Goal: Information Seeking & Learning: Learn about a topic

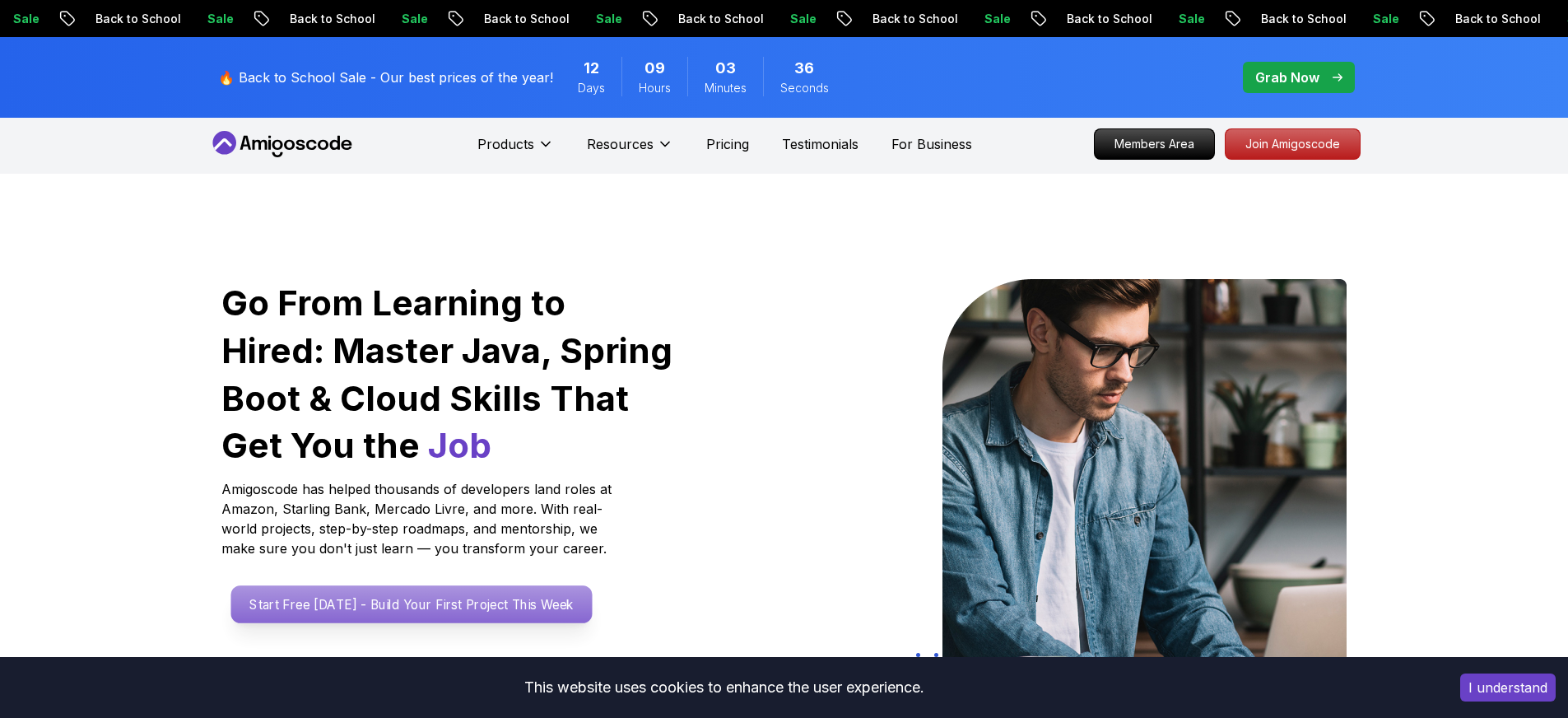
scroll to position [4, 0]
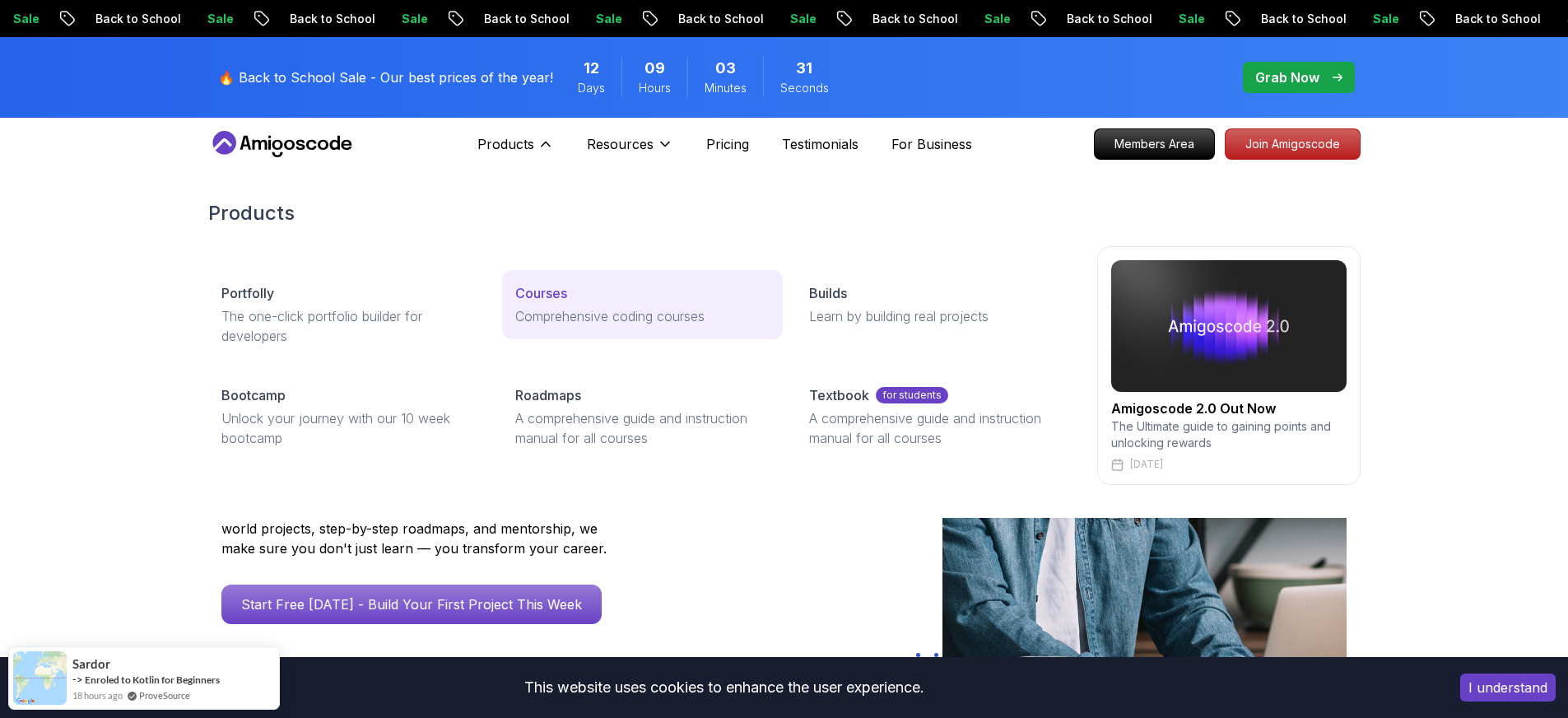
click at [582, 311] on p "Comprehensive coding courses" at bounding box center [642, 317] width 254 height 20
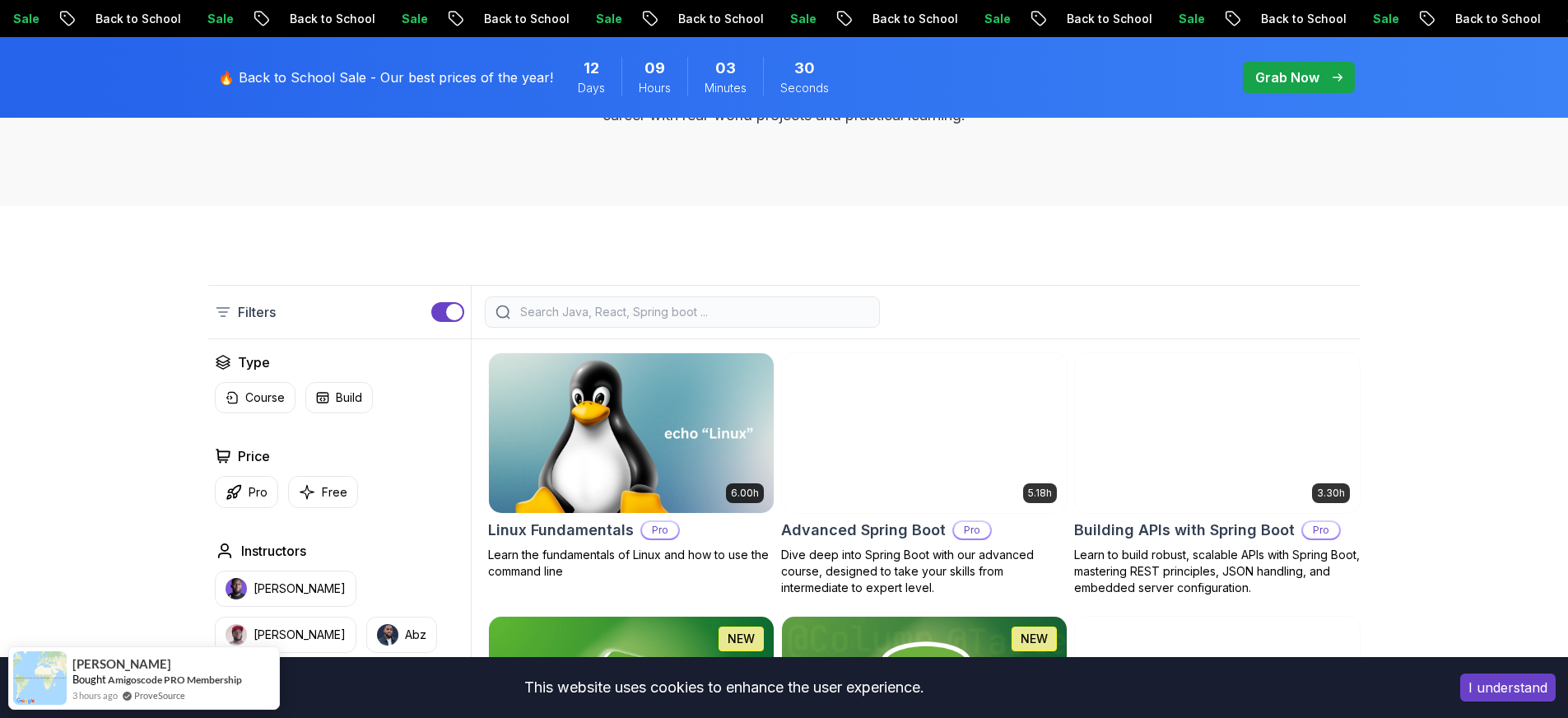
scroll to position [310, 0]
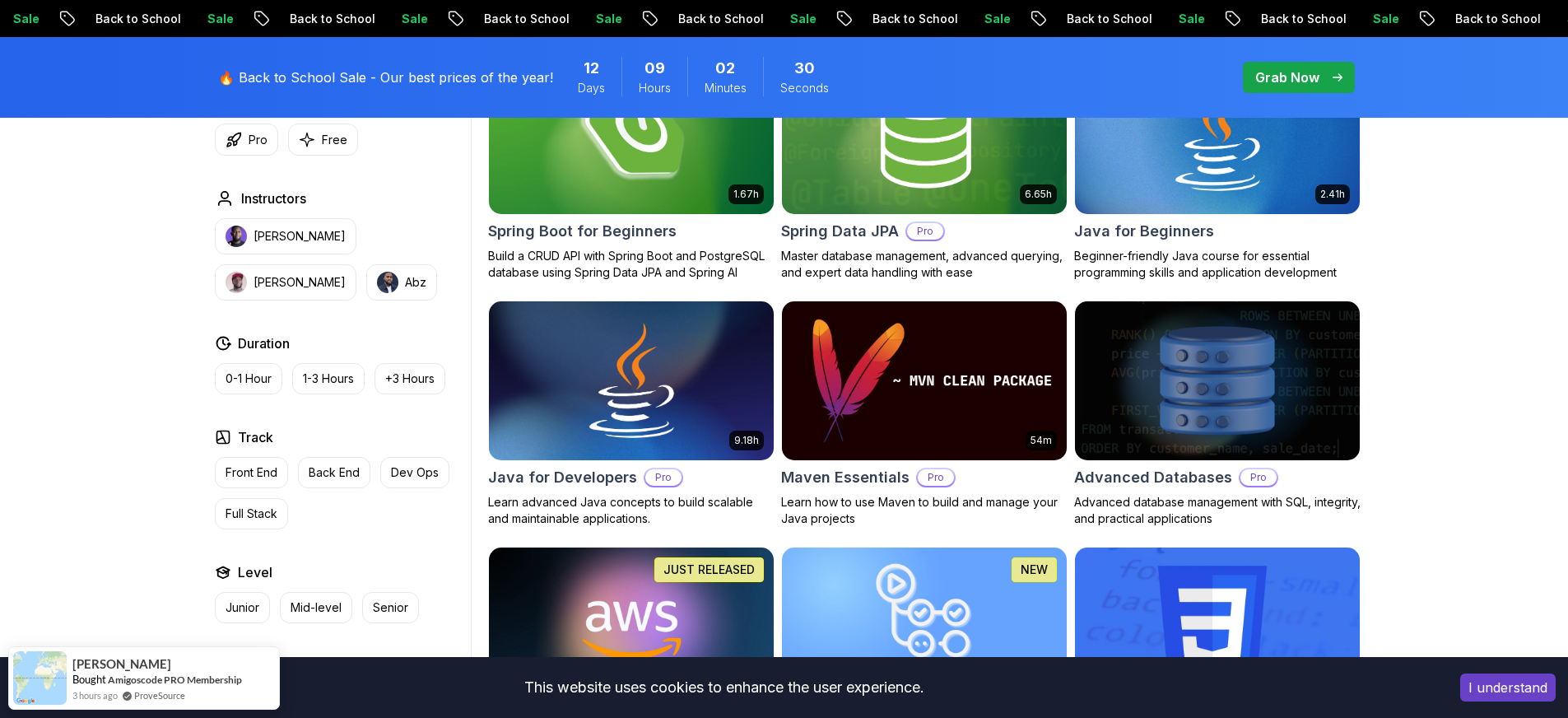
scroll to position [1018, 0]
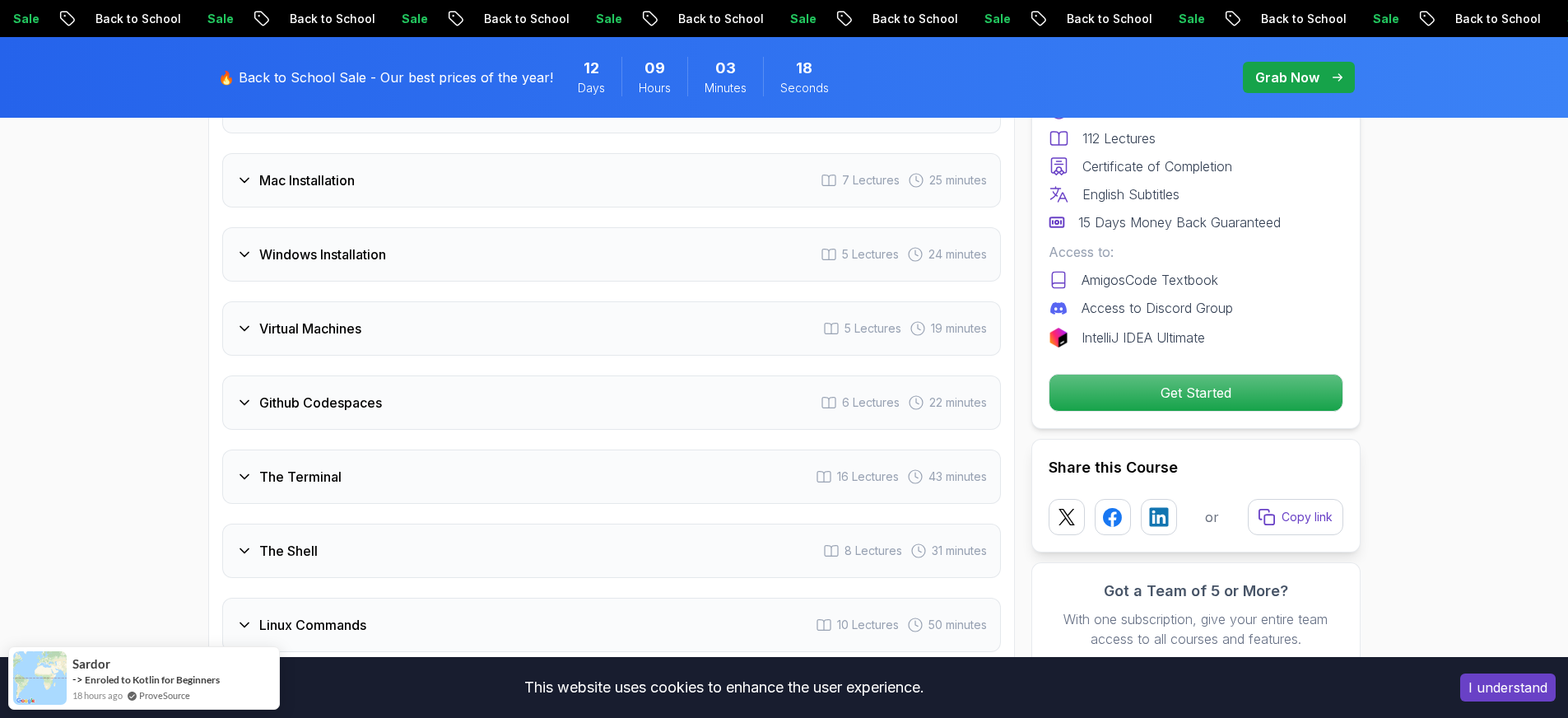
scroll to position [2444, 0]
click at [344, 318] on h3 "Virtual Machines" at bounding box center [309, 327] width 102 height 20
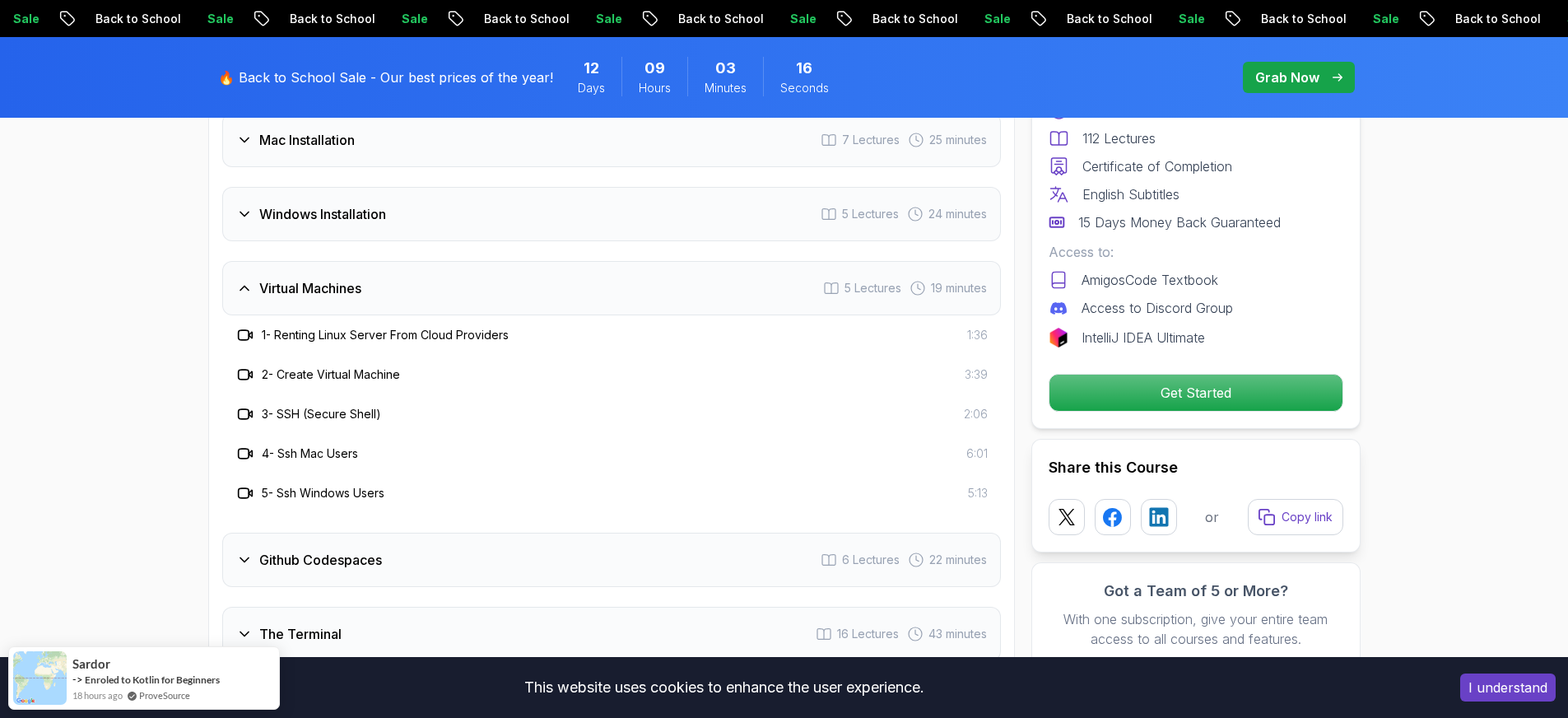
click at [326, 278] on h3 "Virtual Machines" at bounding box center [309, 288] width 102 height 20
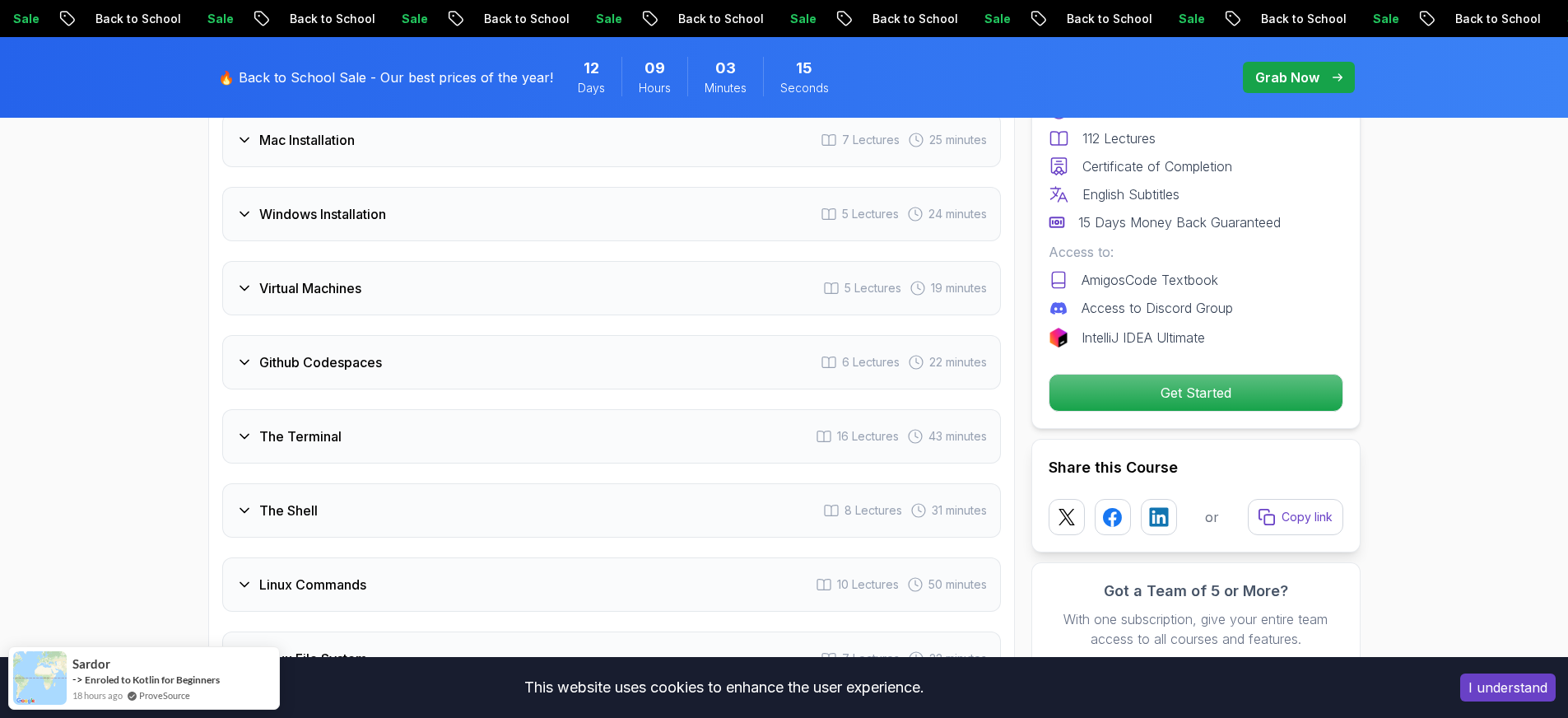
click at [325, 204] on h3 "Windows Installation" at bounding box center [322, 214] width 127 height 20
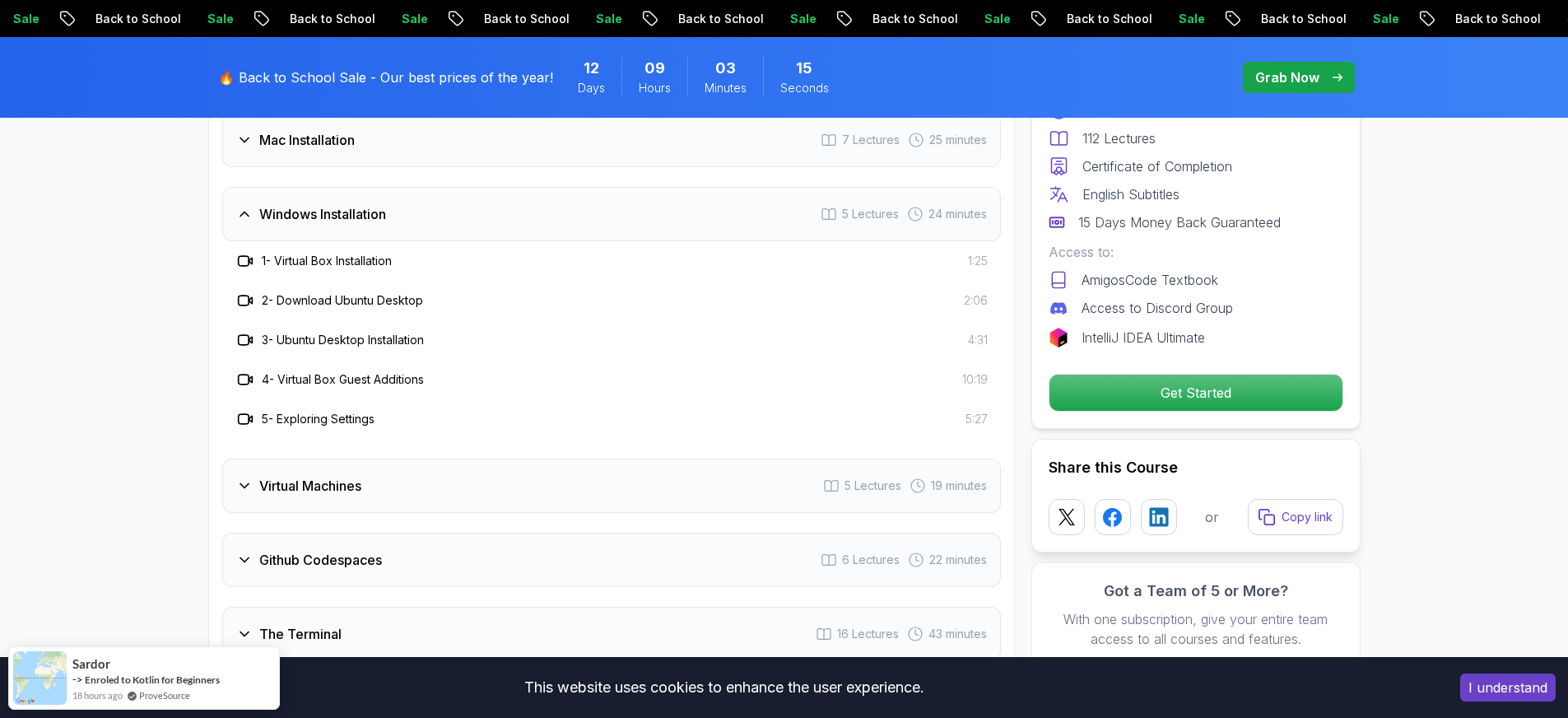
click at [325, 204] on h3 "Windows Installation" at bounding box center [322, 214] width 127 height 20
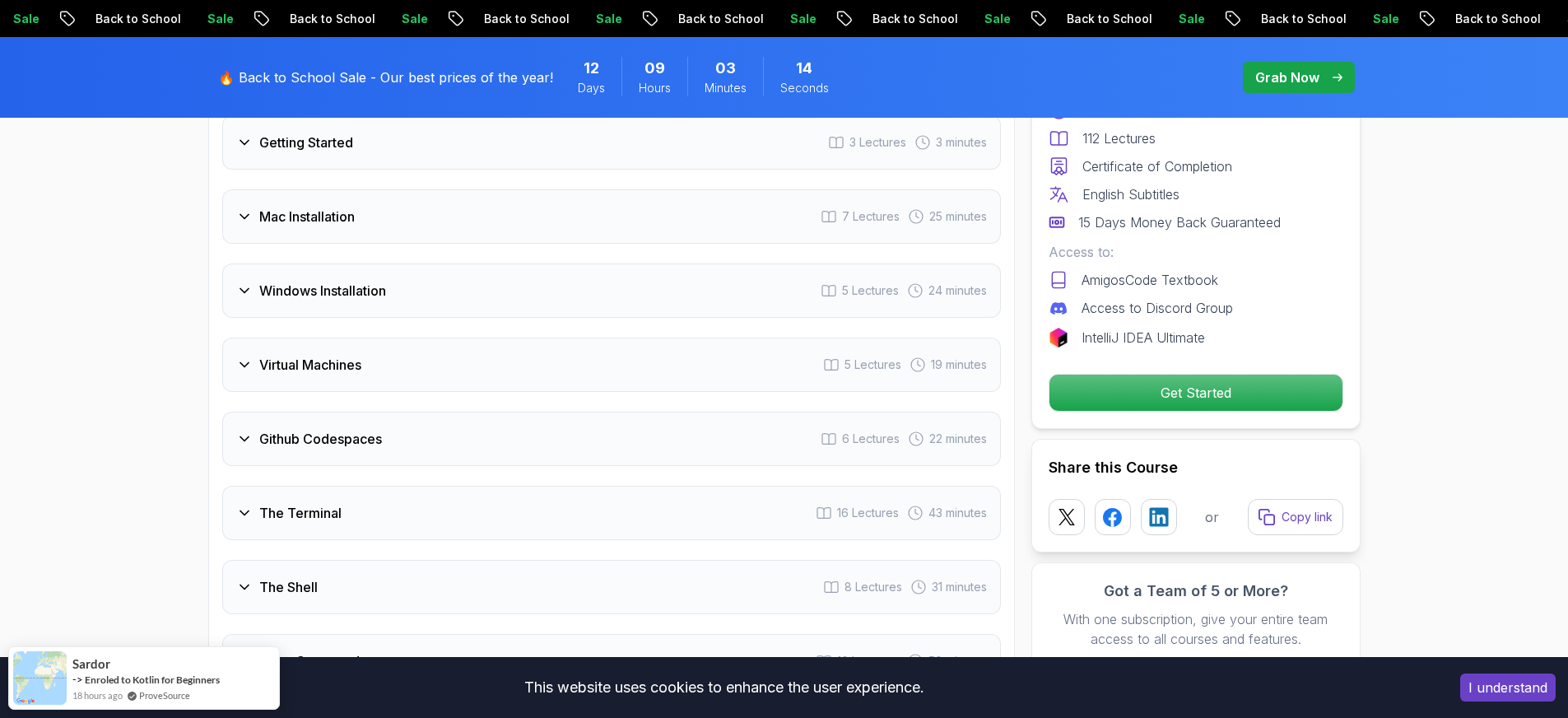
scroll to position [2338, 0]
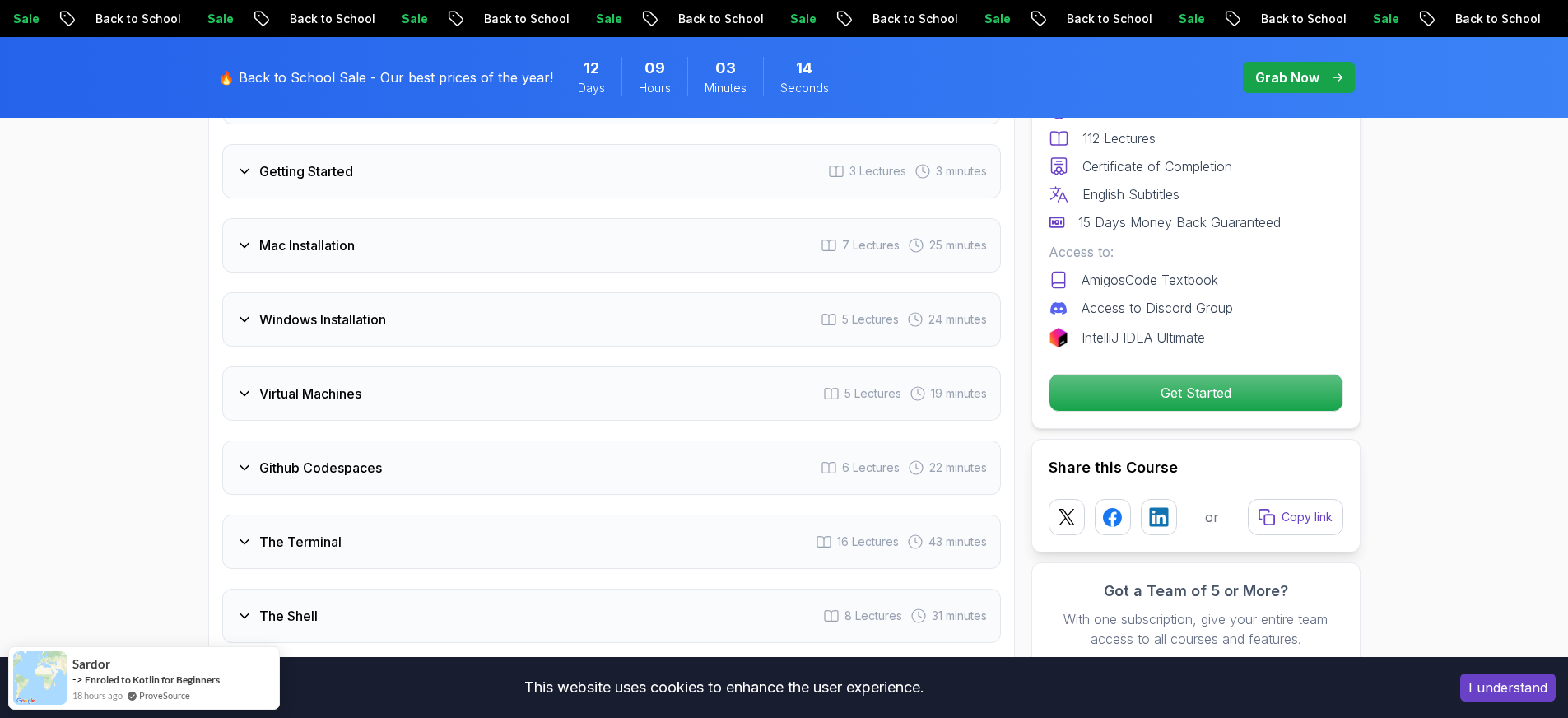
click at [307, 218] on div "Mac Installation 7 Lectures 25 minutes" at bounding box center [610, 245] width 778 height 54
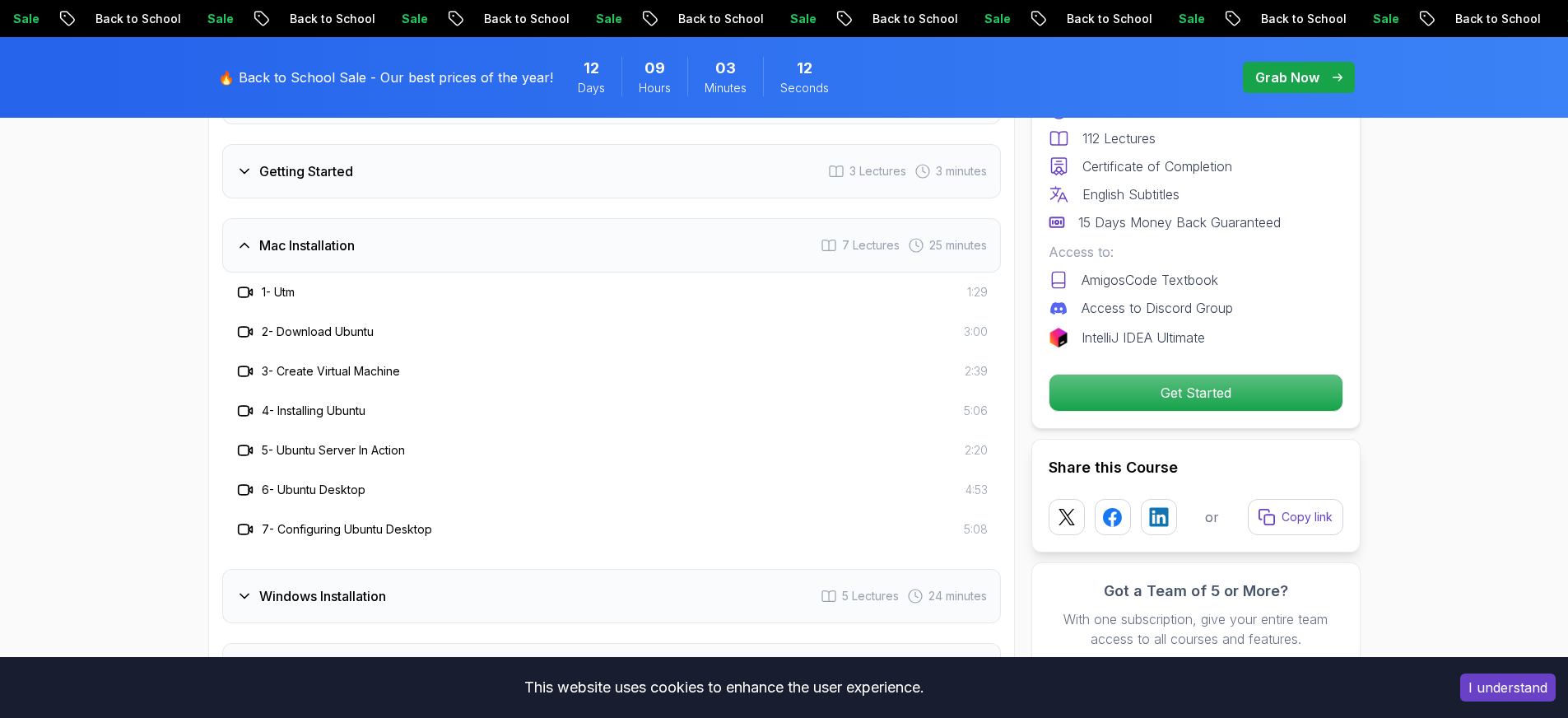
click at [307, 218] on div "Mac Installation 7 Lectures 25 minutes" at bounding box center [610, 245] width 778 height 54
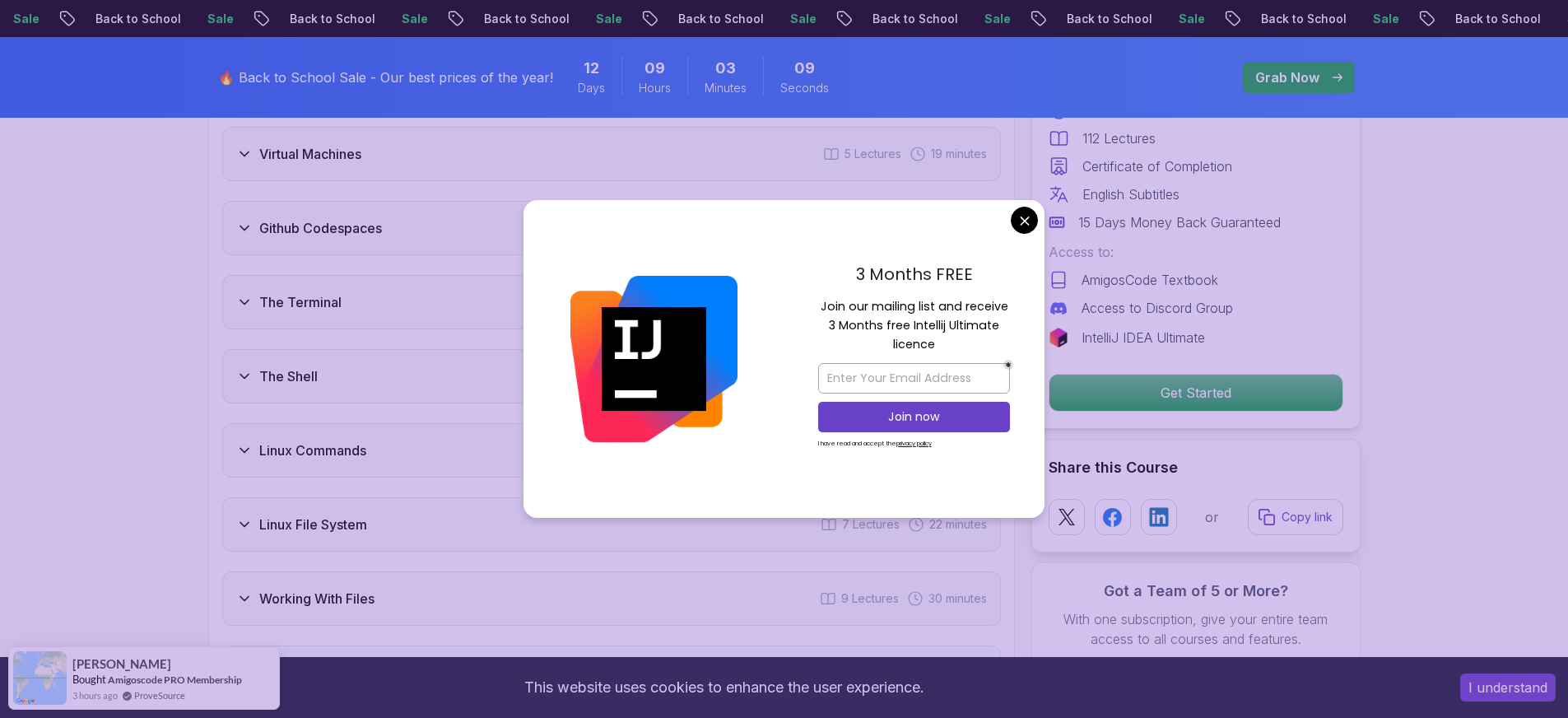
scroll to position [2580, 0]
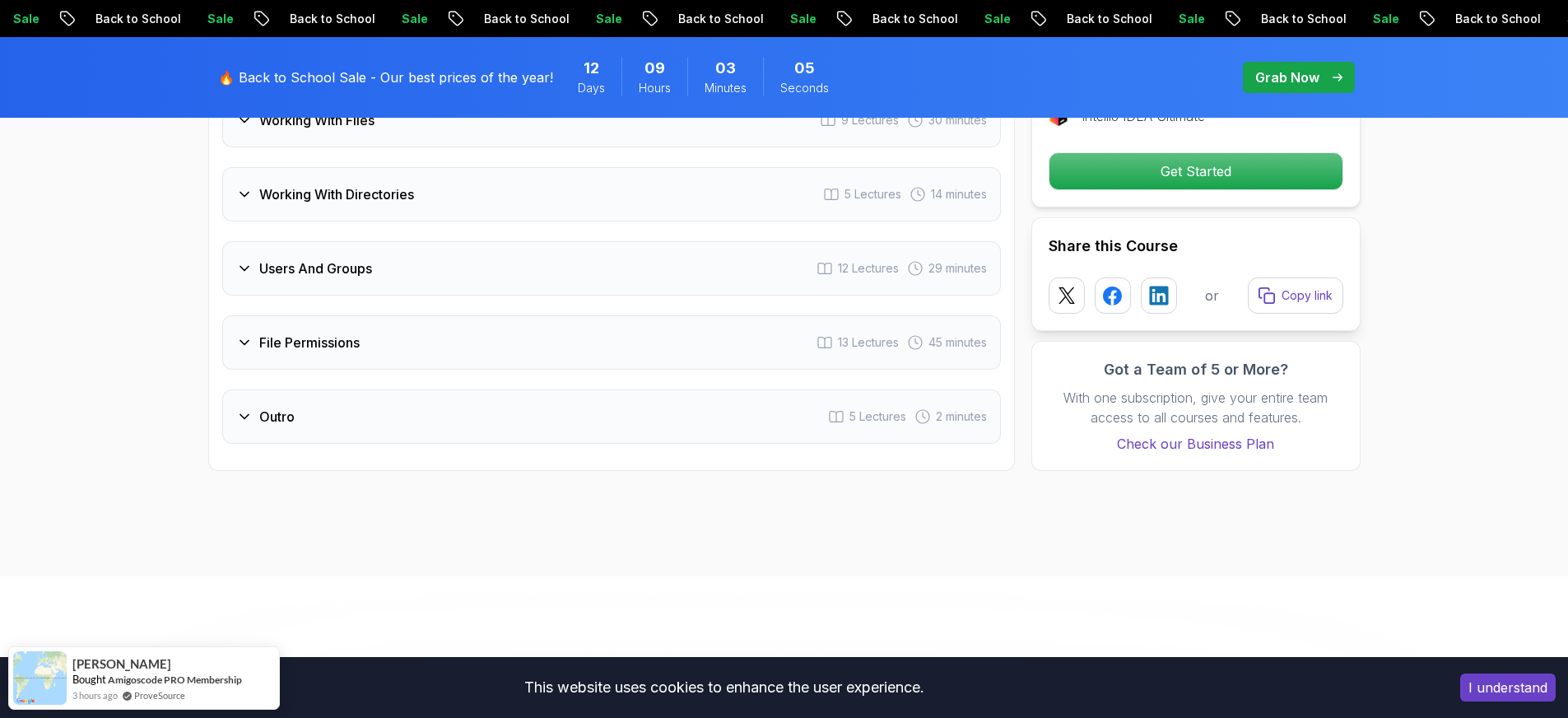
scroll to position [3058, 0]
click at [363, 325] on div "File Permissions 13 Lectures 45 minutes" at bounding box center [610, 341] width 778 height 54
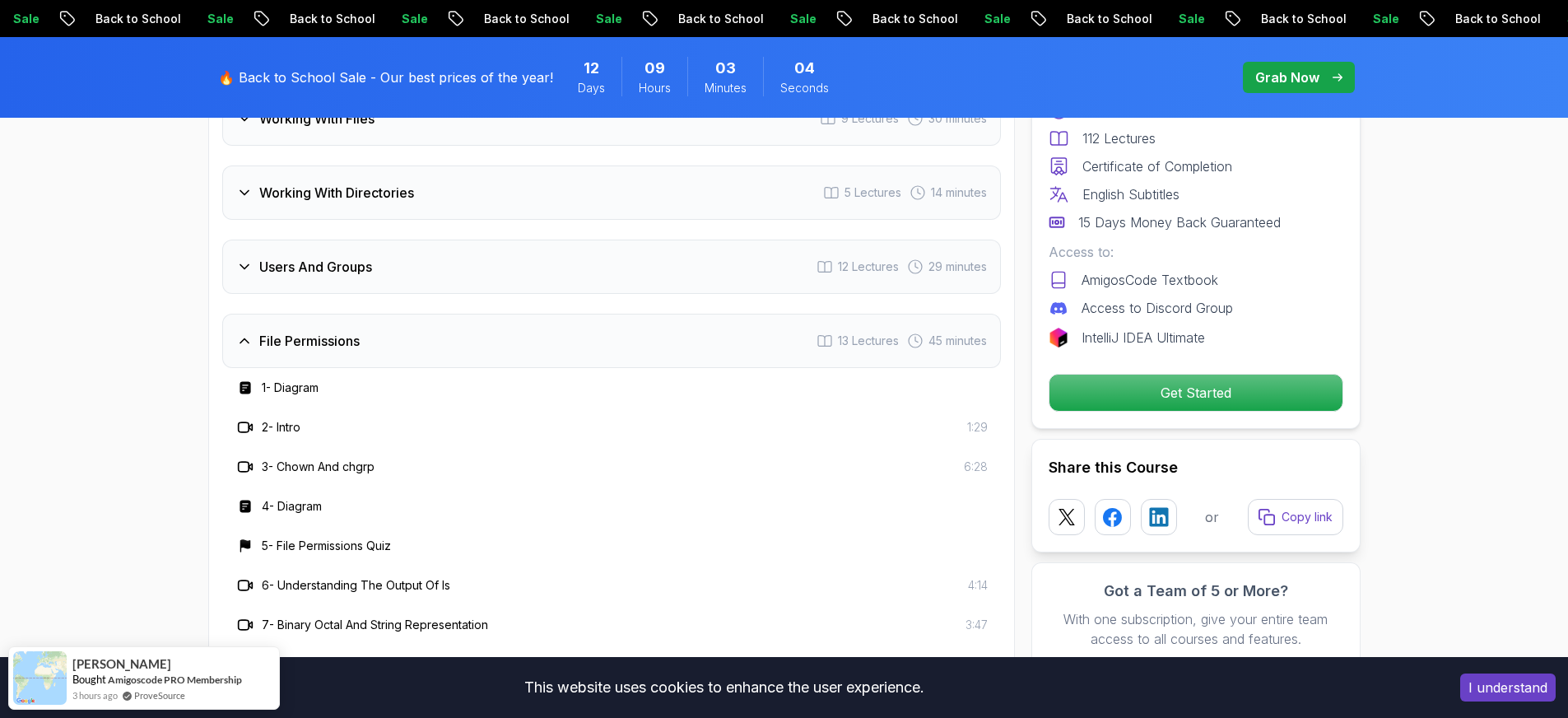
scroll to position [3342, 0]
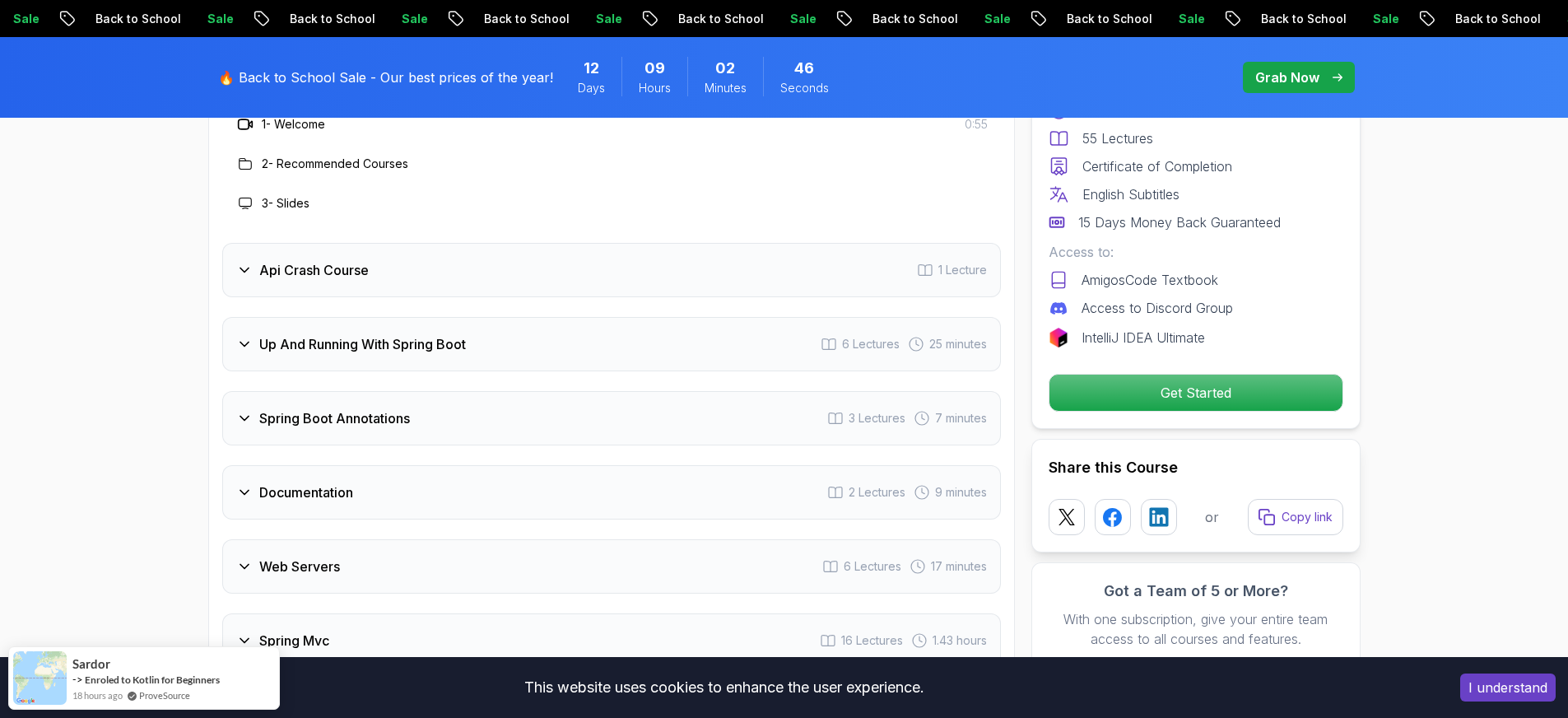
scroll to position [2913, 0]
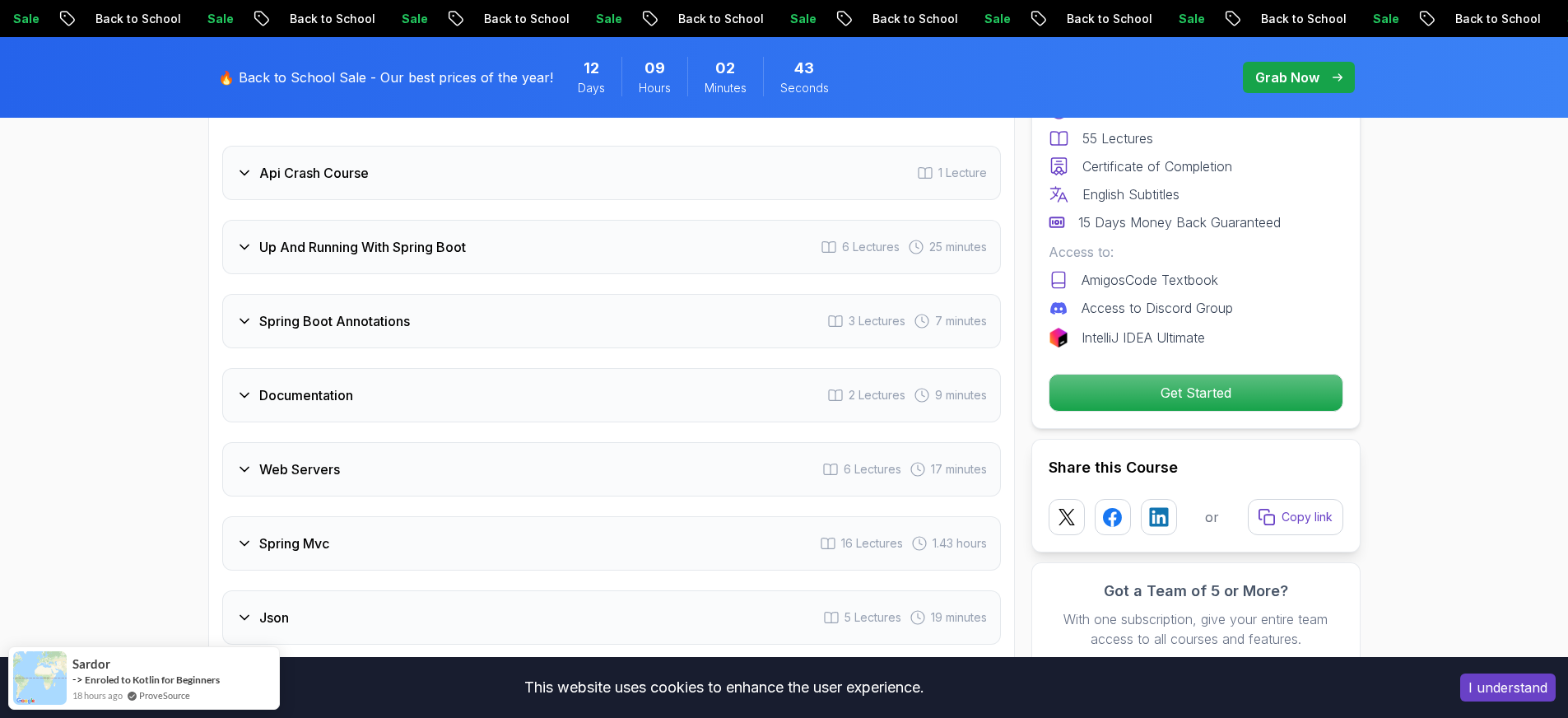
click at [343, 235] on div "Up And Running With Spring Boot 6 Lectures 25 minutes" at bounding box center [610, 247] width 778 height 54
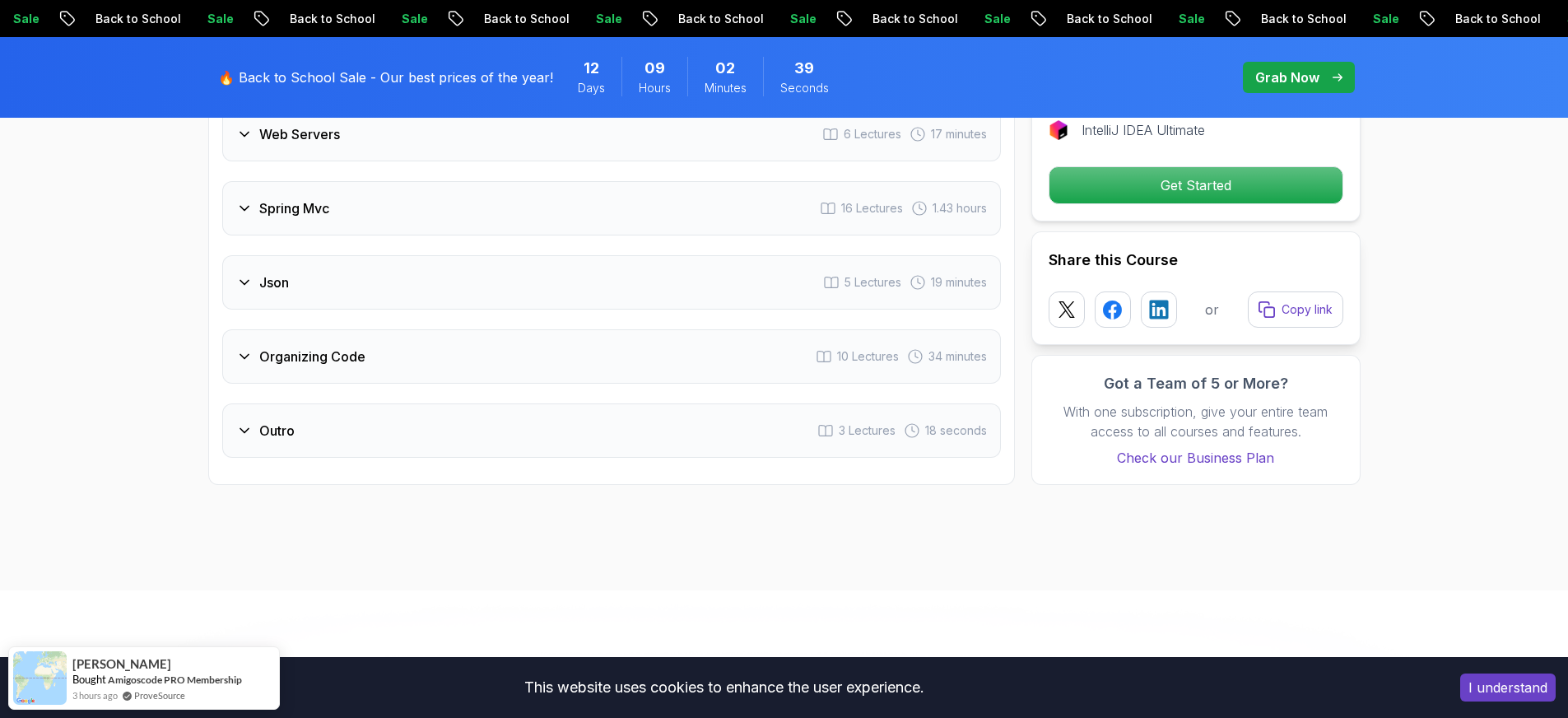
click at [346, 255] on div "Json 5 Lectures 19 minutes" at bounding box center [610, 282] width 778 height 54
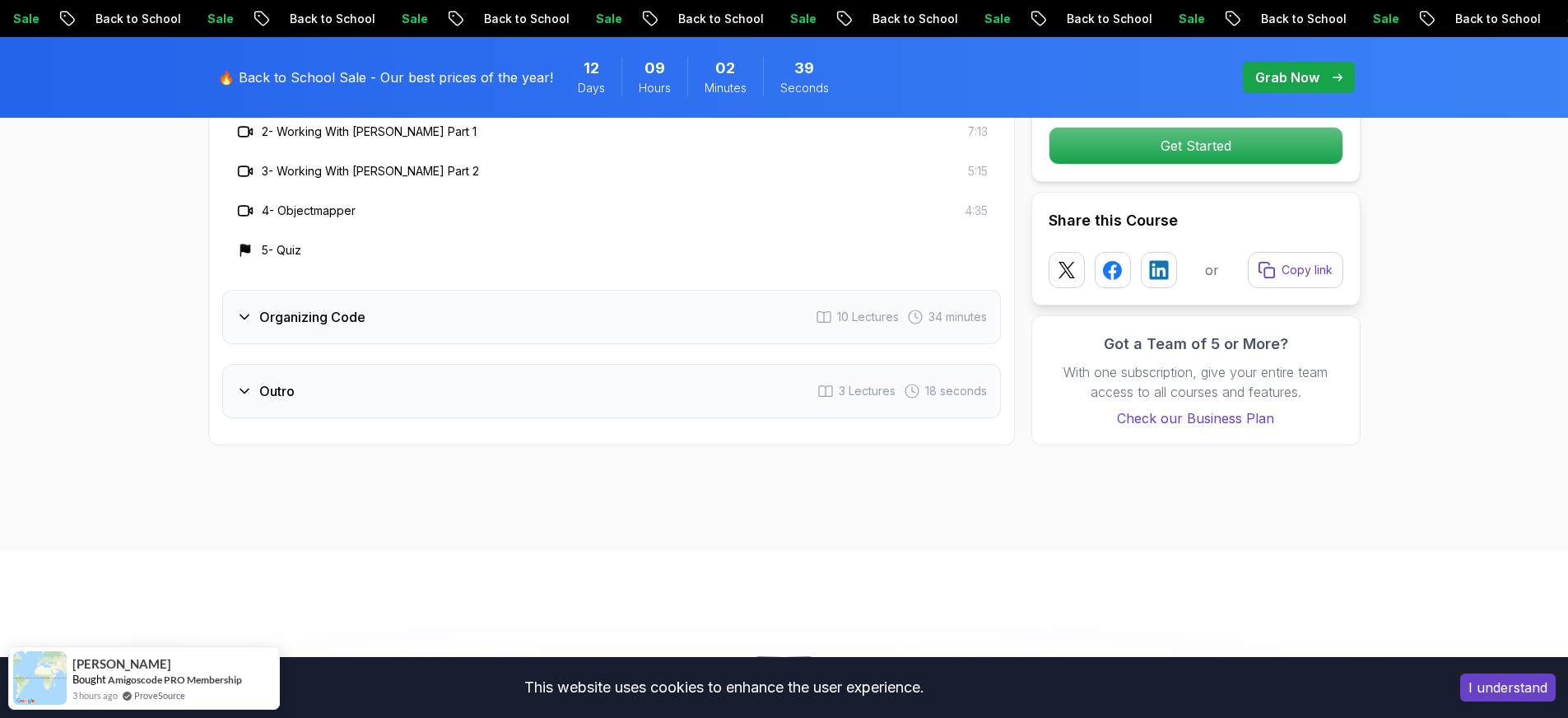
scroll to position [3129, 0]
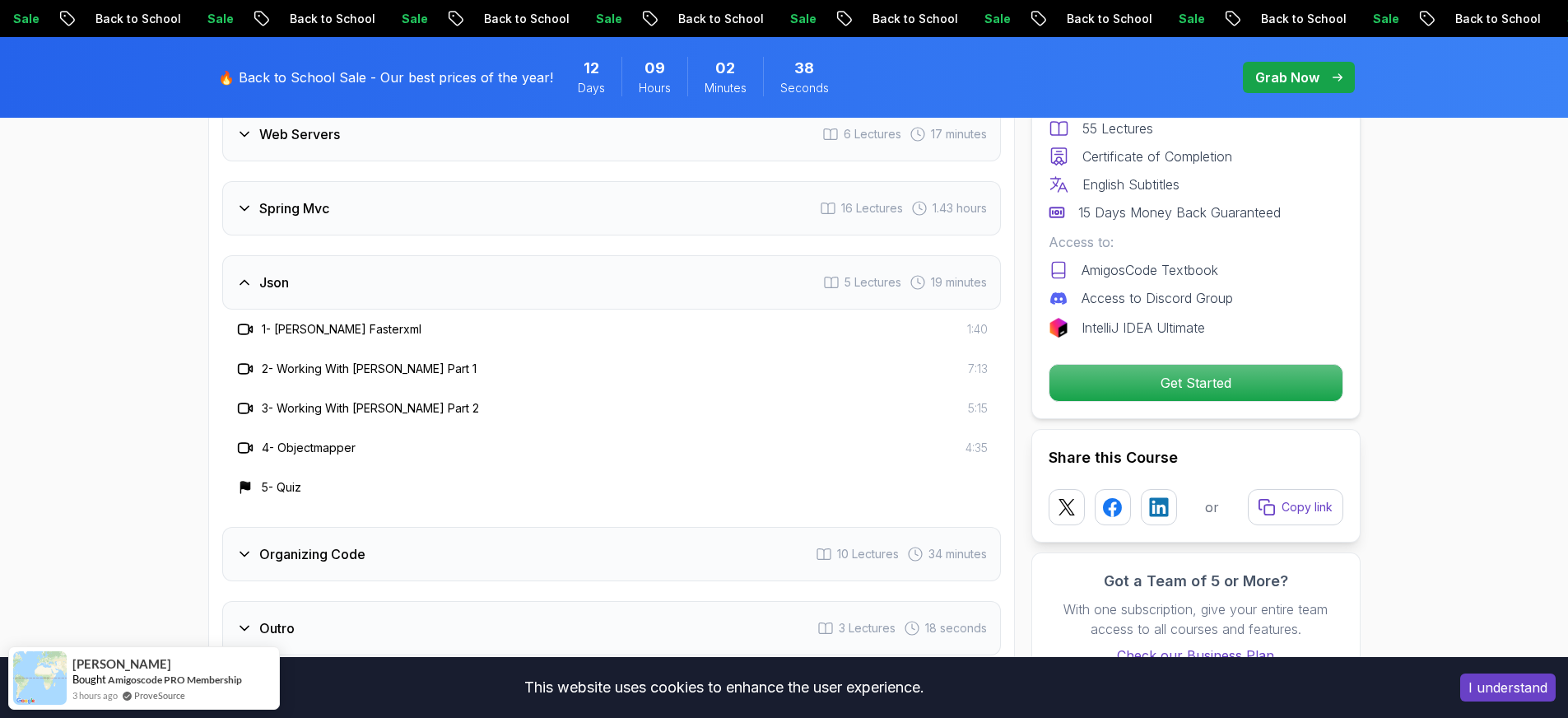
click at [340, 193] on div "Spring Mvc 16 Lectures 1.43 hours" at bounding box center [610, 208] width 778 height 54
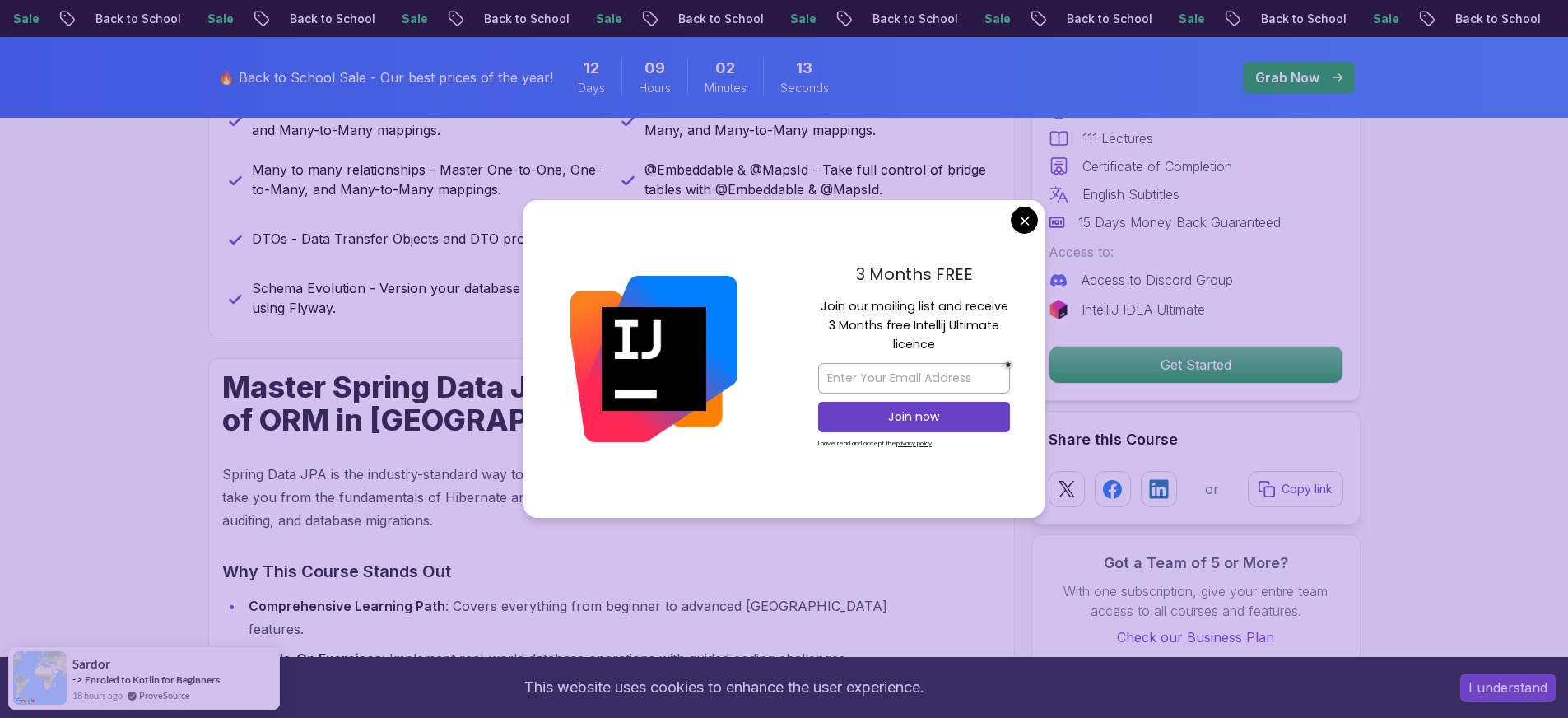
scroll to position [977, 0]
click at [310, 396] on h1 "Master Spring Data JPA – Unlock the Full Power of ORM in Java" at bounding box center [572, 403] width 701 height 66
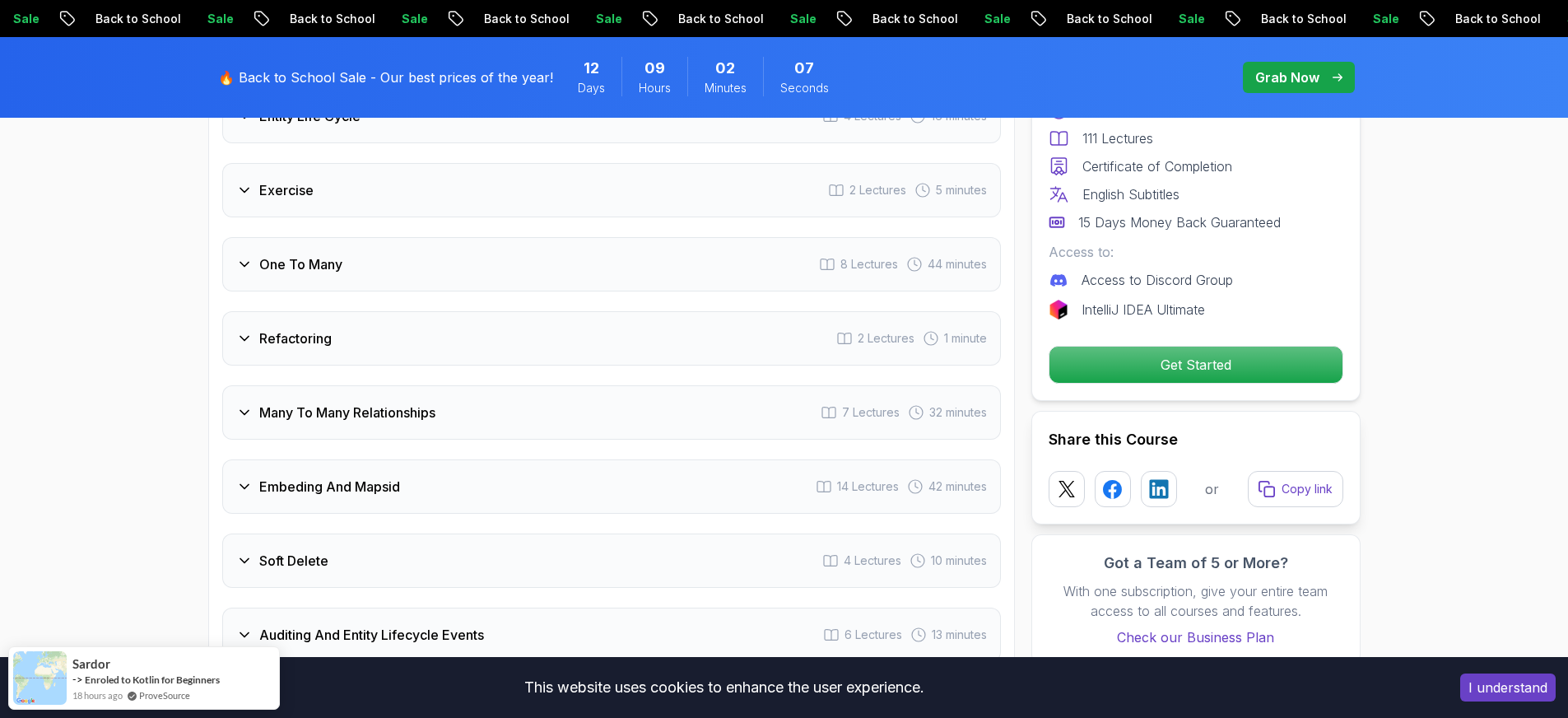
scroll to position [3165, 0]
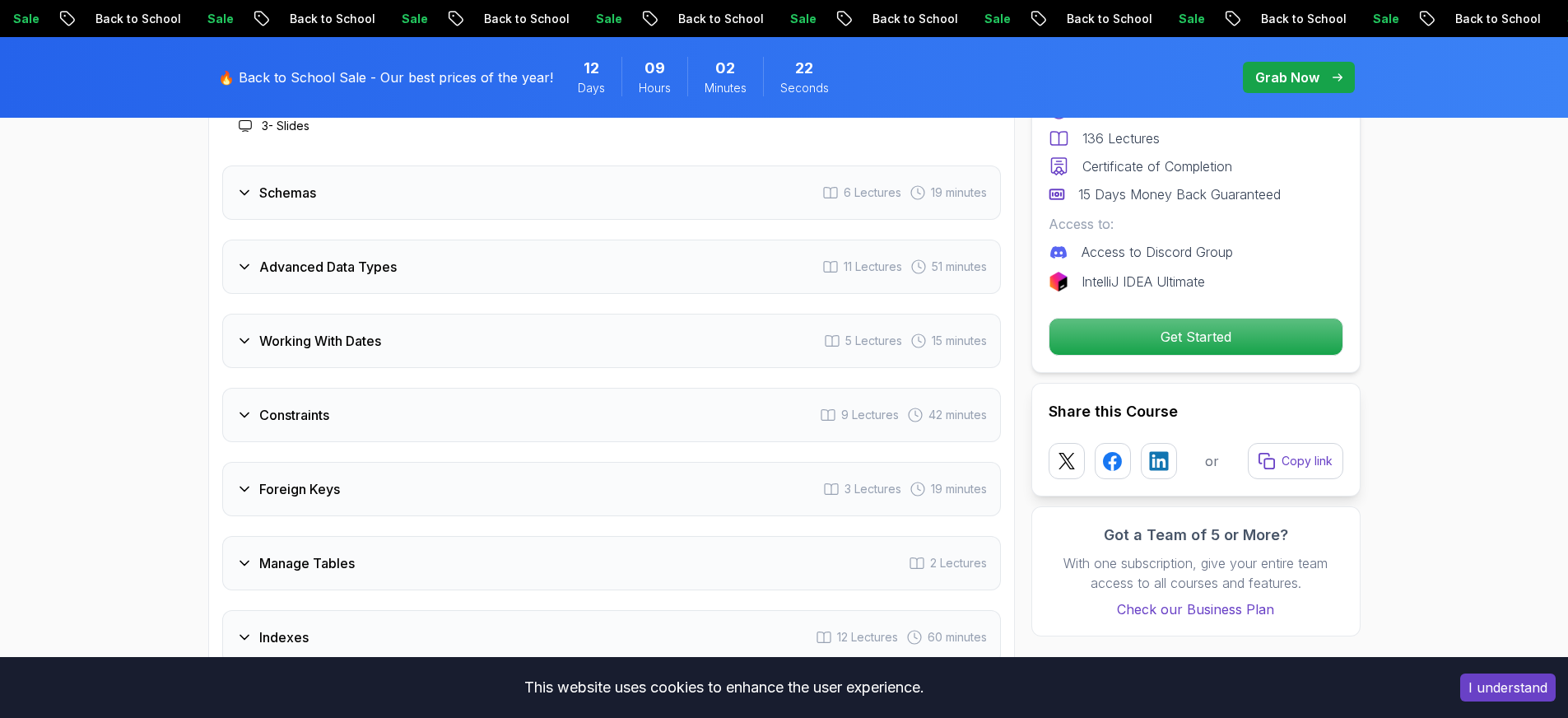
scroll to position [2656, 0]
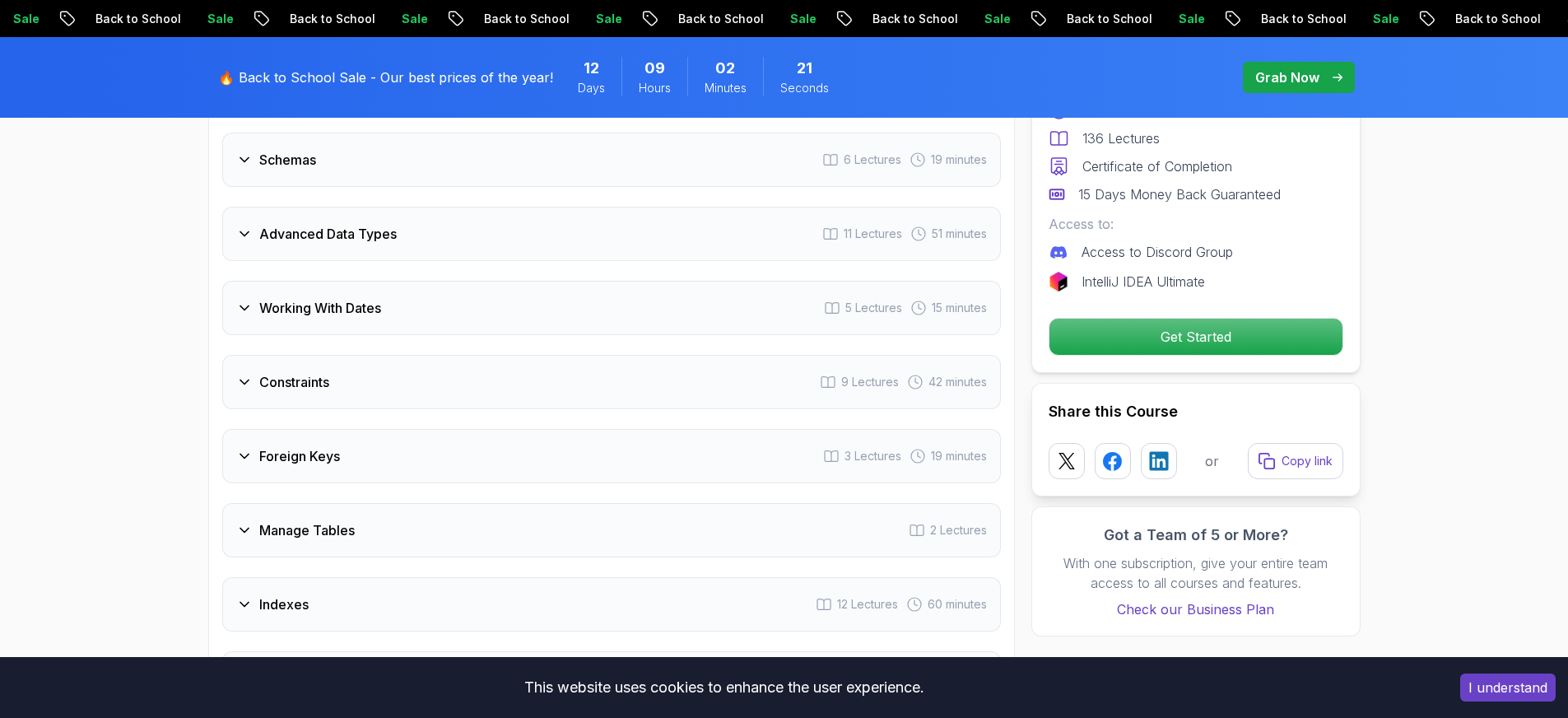
click at [317, 382] on h3 "Constraints" at bounding box center [294, 382] width 70 height 20
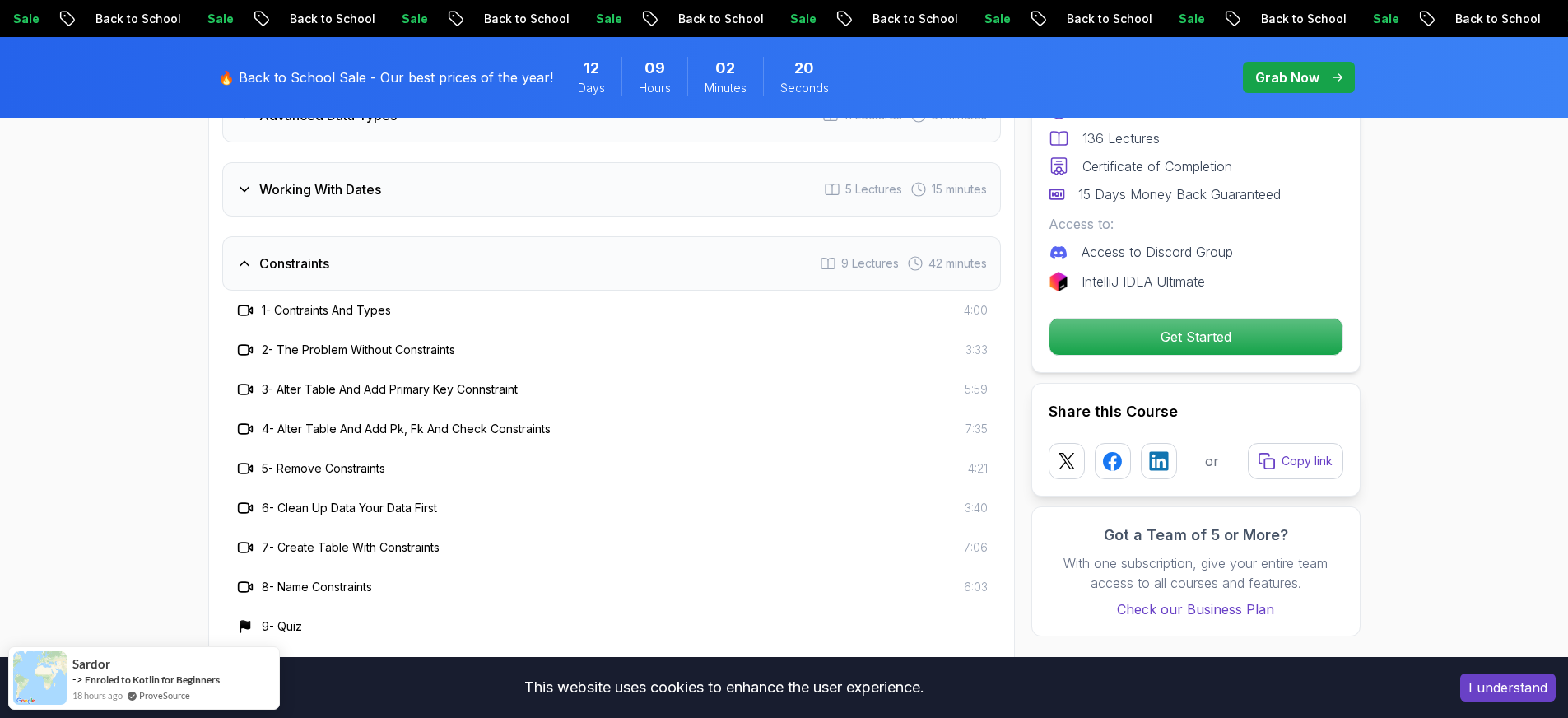
click at [326, 244] on div "Constraints 9 Lectures 42 minutes" at bounding box center [610, 263] width 778 height 54
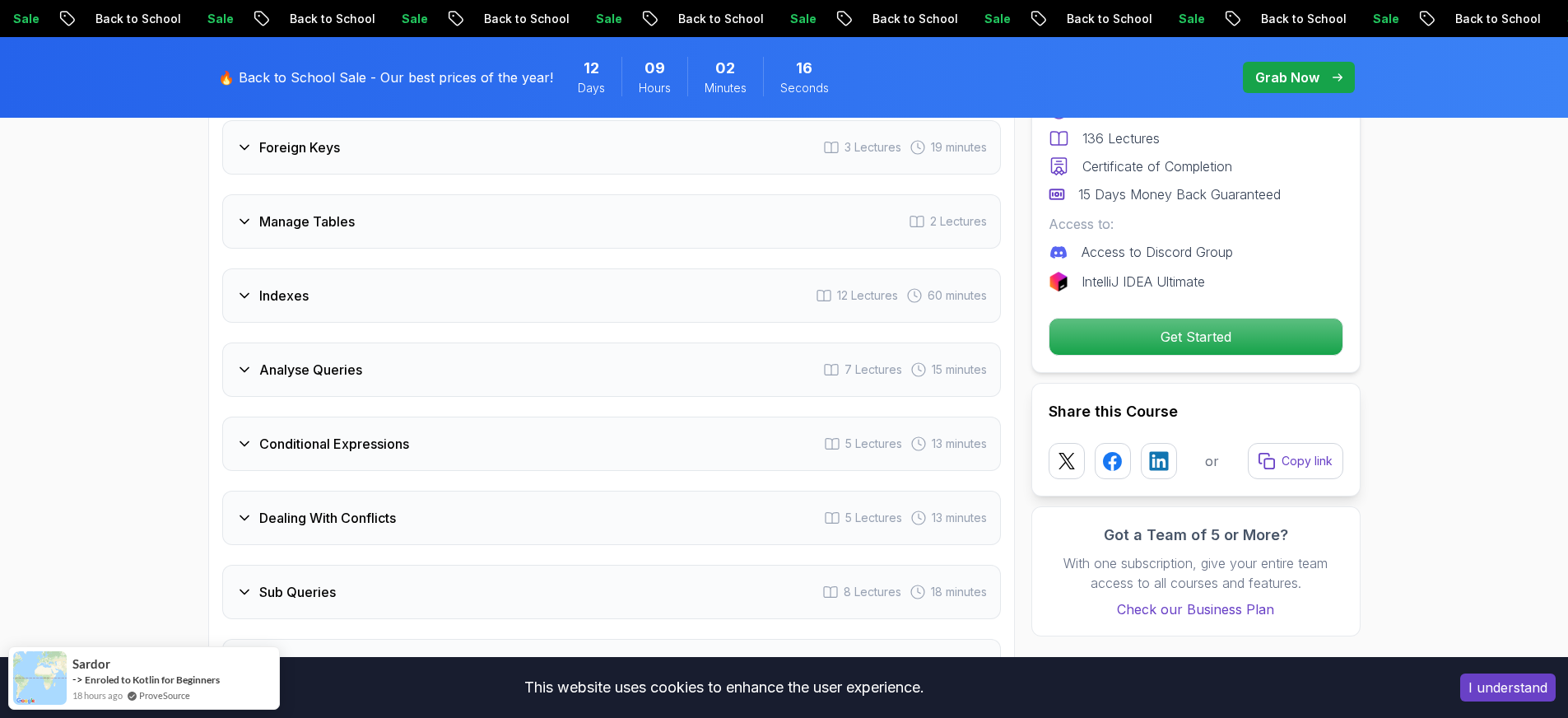
scroll to position [2878, 0]
